Goal: Share content: Share content

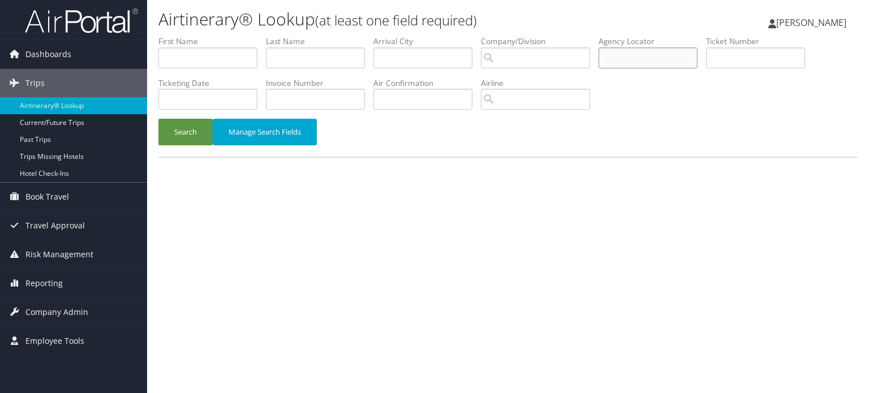
click at [631, 58] on input "text" at bounding box center [647, 57] width 99 height 21
paste input "DBFL34"
type input "DBFL34"
click at [160, 131] on button "Search" at bounding box center [185, 132] width 54 height 27
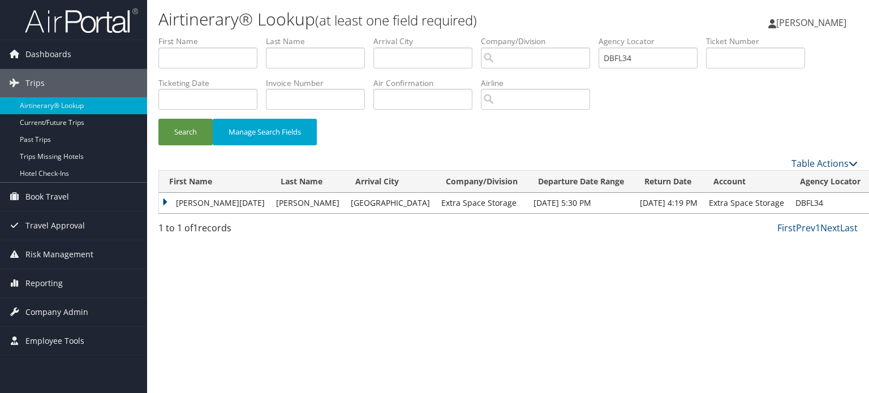
click at [165, 200] on td "[PERSON_NAME][DATE]" at bounding box center [214, 203] width 111 height 20
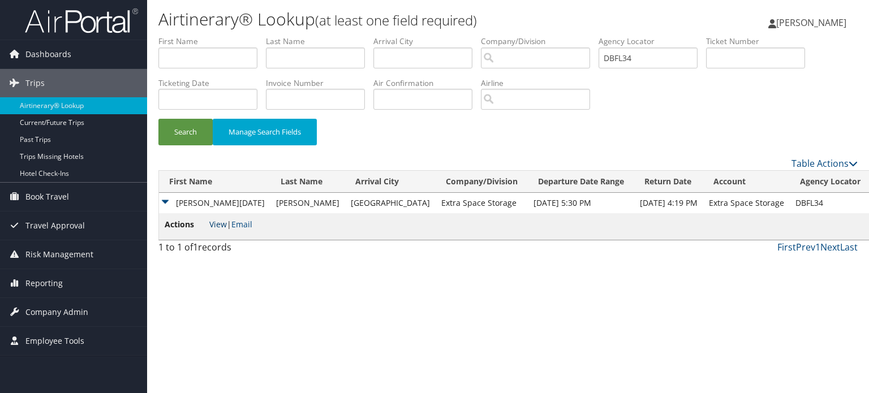
click at [215, 223] on link "View" at bounding box center [218, 224] width 18 height 11
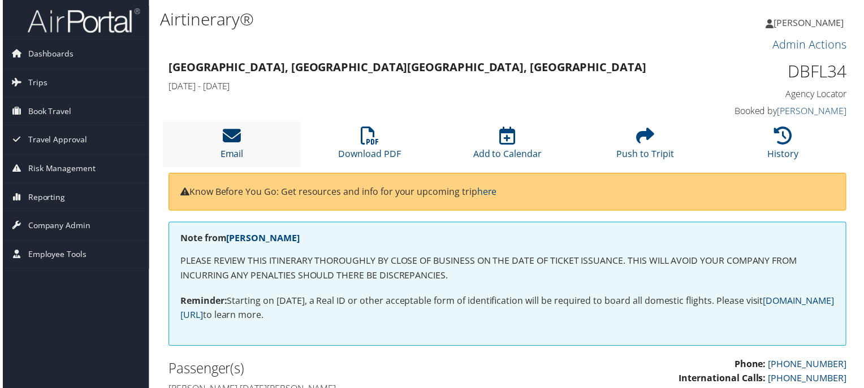
click at [228, 141] on icon at bounding box center [231, 137] width 18 height 18
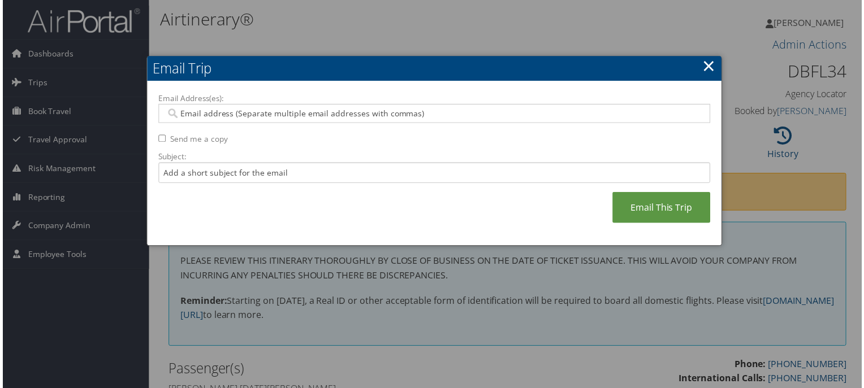
click at [364, 107] on div at bounding box center [434, 114] width 555 height 19
paste input "SLAPOINTE@EXTRASPACE.COM"
type input "SLAPOINTE@EXTRASPACE.COM"
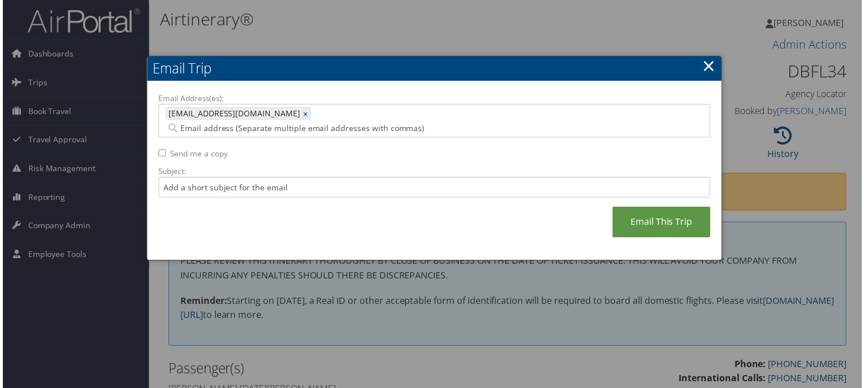
paste input "SHANSEN@EXTRASPACE.COM"
type input "SHANSEN@EXTRASPACE.COM"
type input "SLAPOINTE@EXTRASPACE.COM, SHANSEN@EXTRASPACE.COM"
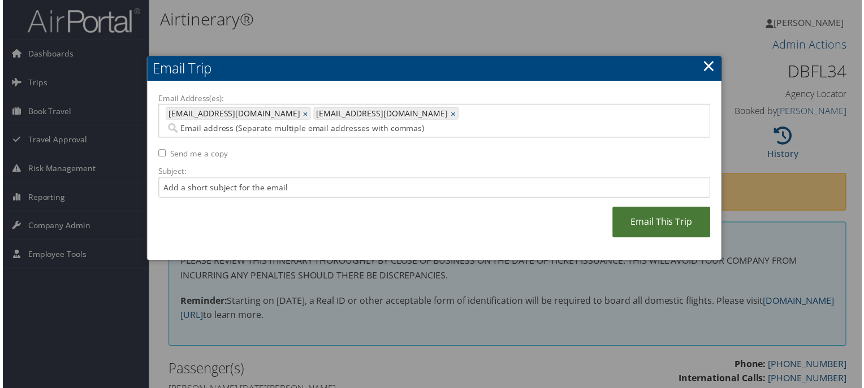
click at [667, 214] on link "Email This Trip" at bounding box center [663, 223] width 98 height 31
